Goal: Task Accomplishment & Management: Manage account settings

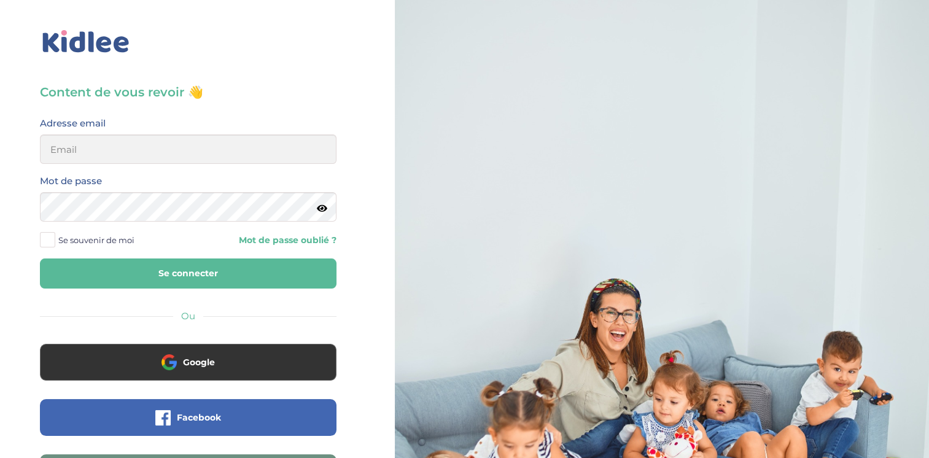
type input "[EMAIL_ADDRESS][DOMAIN_NAME]"
click at [40, 259] on button "Se connecter" at bounding box center [188, 274] width 297 height 30
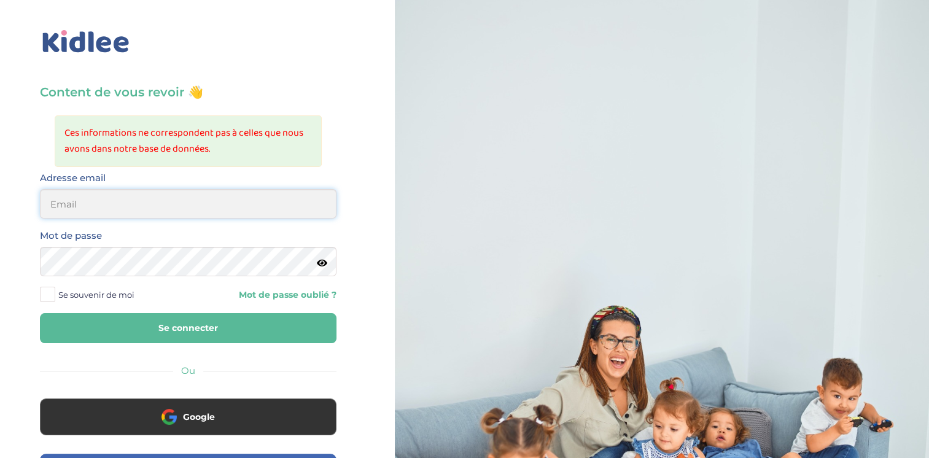
click at [167, 212] on input "email" at bounding box center [188, 203] width 297 height 29
type input "flora.dauphin@gmail.com"
click at [40, 313] on button "Se connecter" at bounding box center [188, 328] width 297 height 30
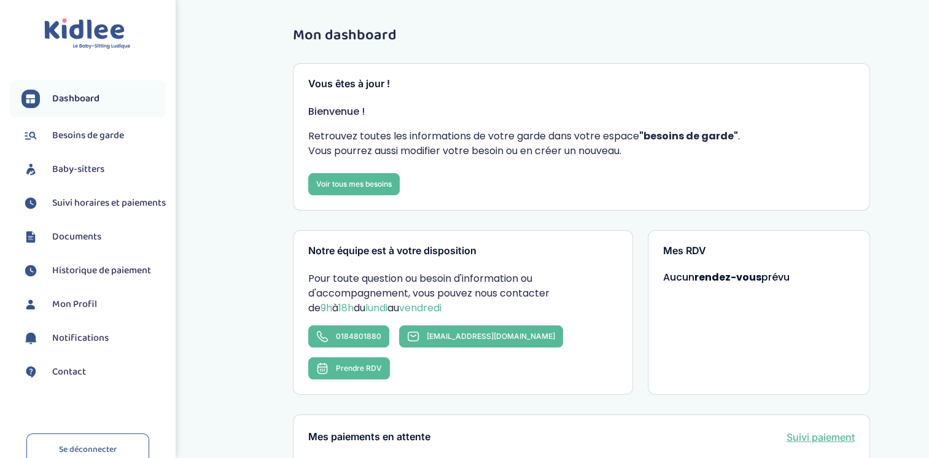
click at [100, 209] on span "Suivi horaires et paiements" at bounding box center [109, 203] width 114 height 15
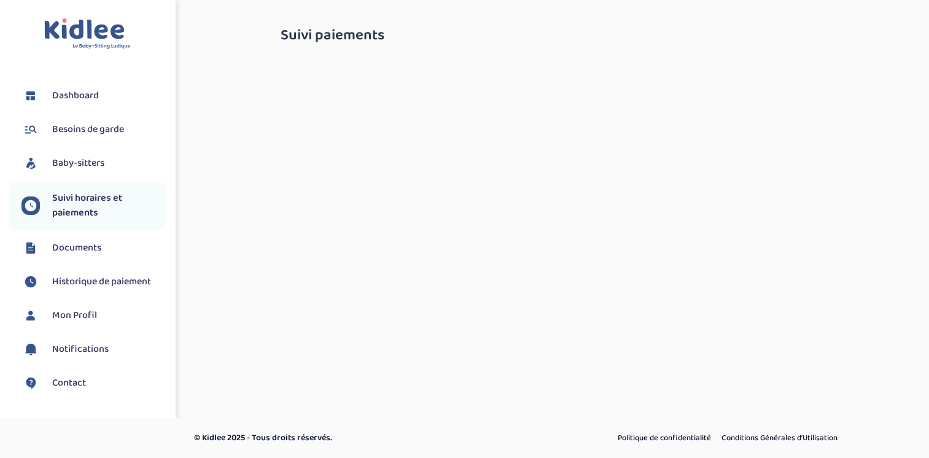
select select "septembre 2025"
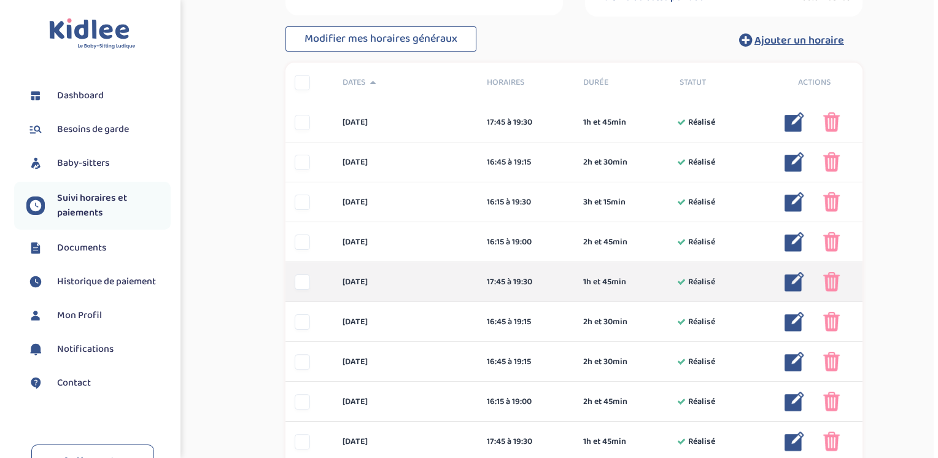
scroll to position [246, 0]
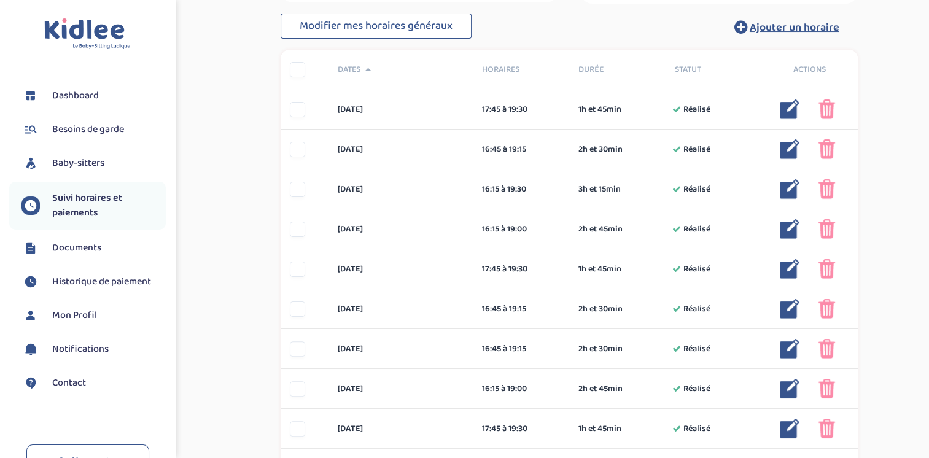
click at [269, 317] on div "Suivi paiements TTCqeDhYQqKrfVmZAQRXBAVHgpmgr1EXXuwss1Vt En attente (non-payes)…" at bounding box center [569, 231] width 614 height 916
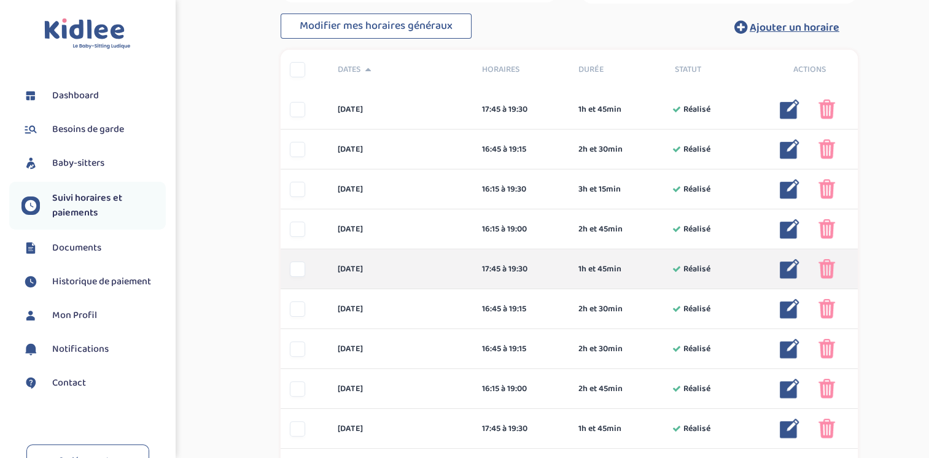
click at [790, 271] on img at bounding box center [790, 269] width 20 height 20
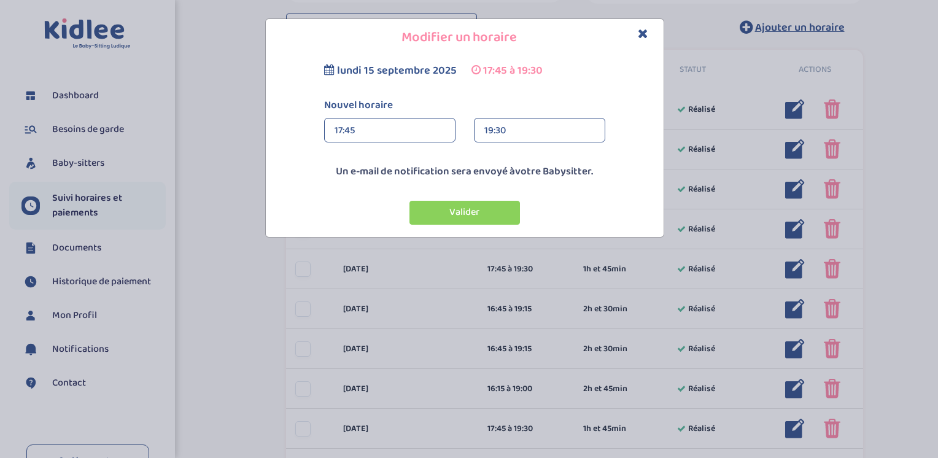
click at [380, 127] on div "17:45" at bounding box center [390, 131] width 111 height 25
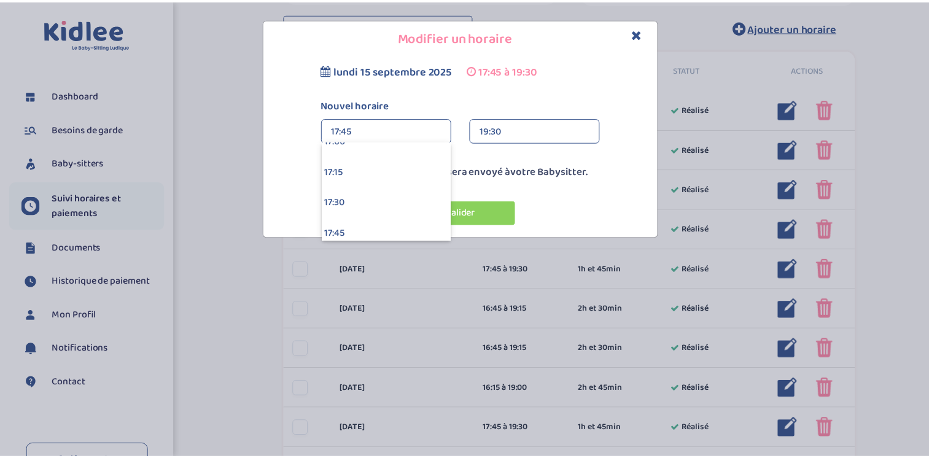
scroll to position [2105, 0]
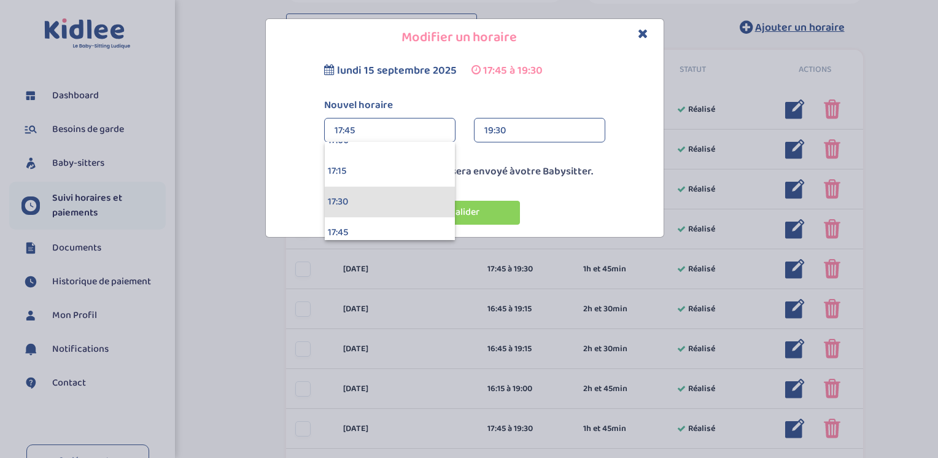
click at [403, 206] on div "17:30" at bounding box center [390, 202] width 130 height 31
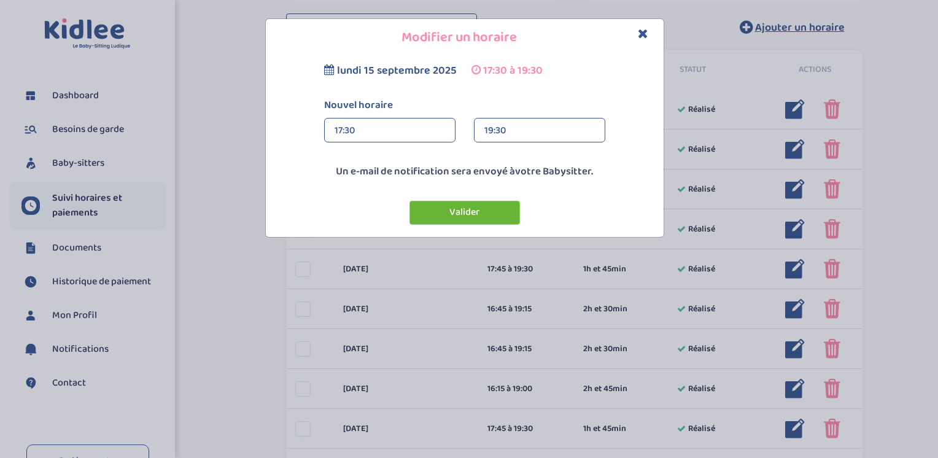
click at [450, 217] on button "Valider" at bounding box center [465, 213] width 111 height 24
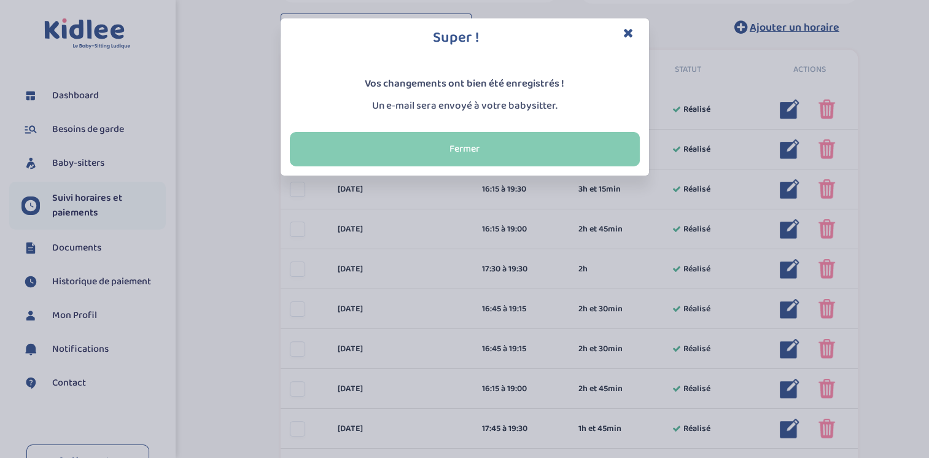
click at [511, 148] on button "Fermer" at bounding box center [465, 149] width 350 height 34
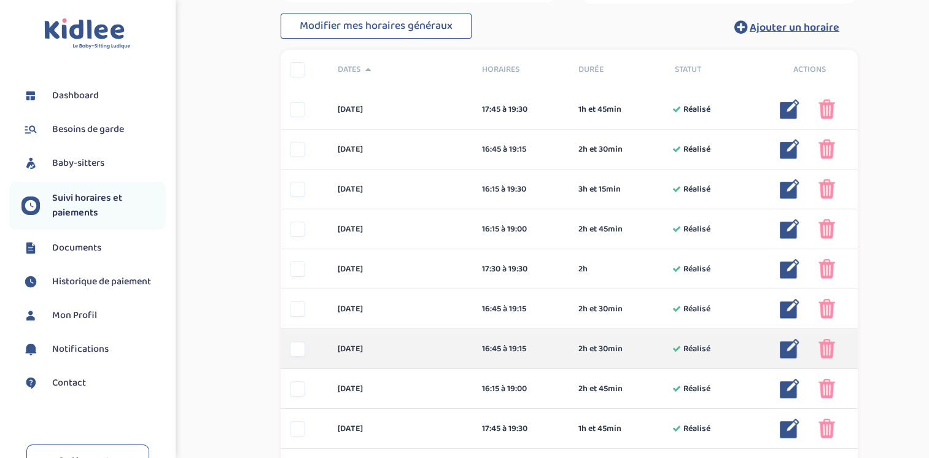
click at [822, 347] on img at bounding box center [827, 349] width 17 height 20
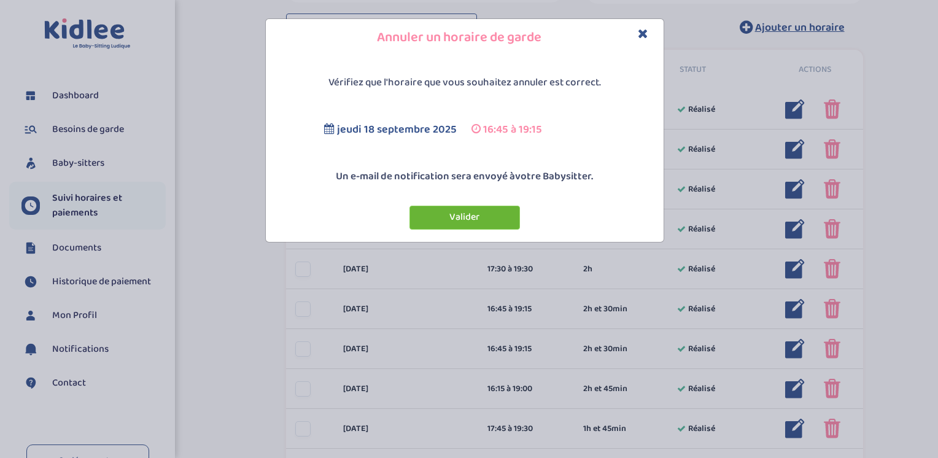
click at [472, 212] on button "Valider" at bounding box center [465, 218] width 111 height 24
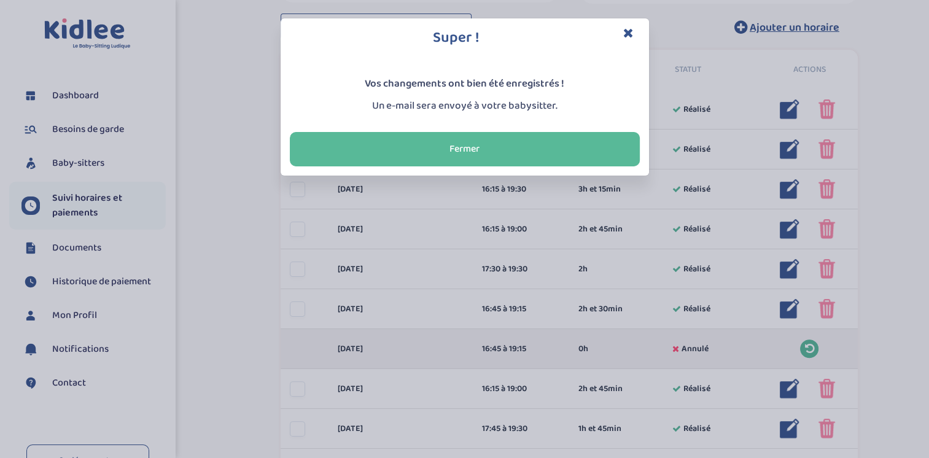
click at [623, 31] on icon "Close" at bounding box center [628, 32] width 10 height 13
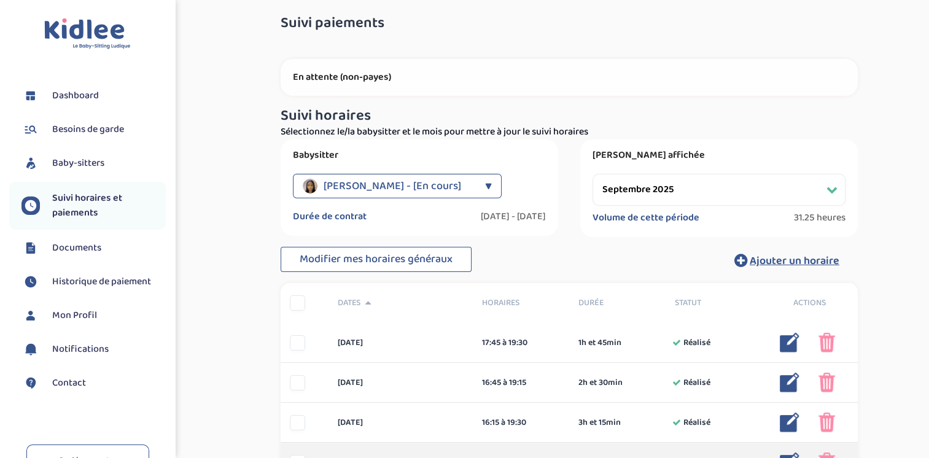
scroll to position [0, 0]
